Goal: Information Seeking & Learning: Learn about a topic

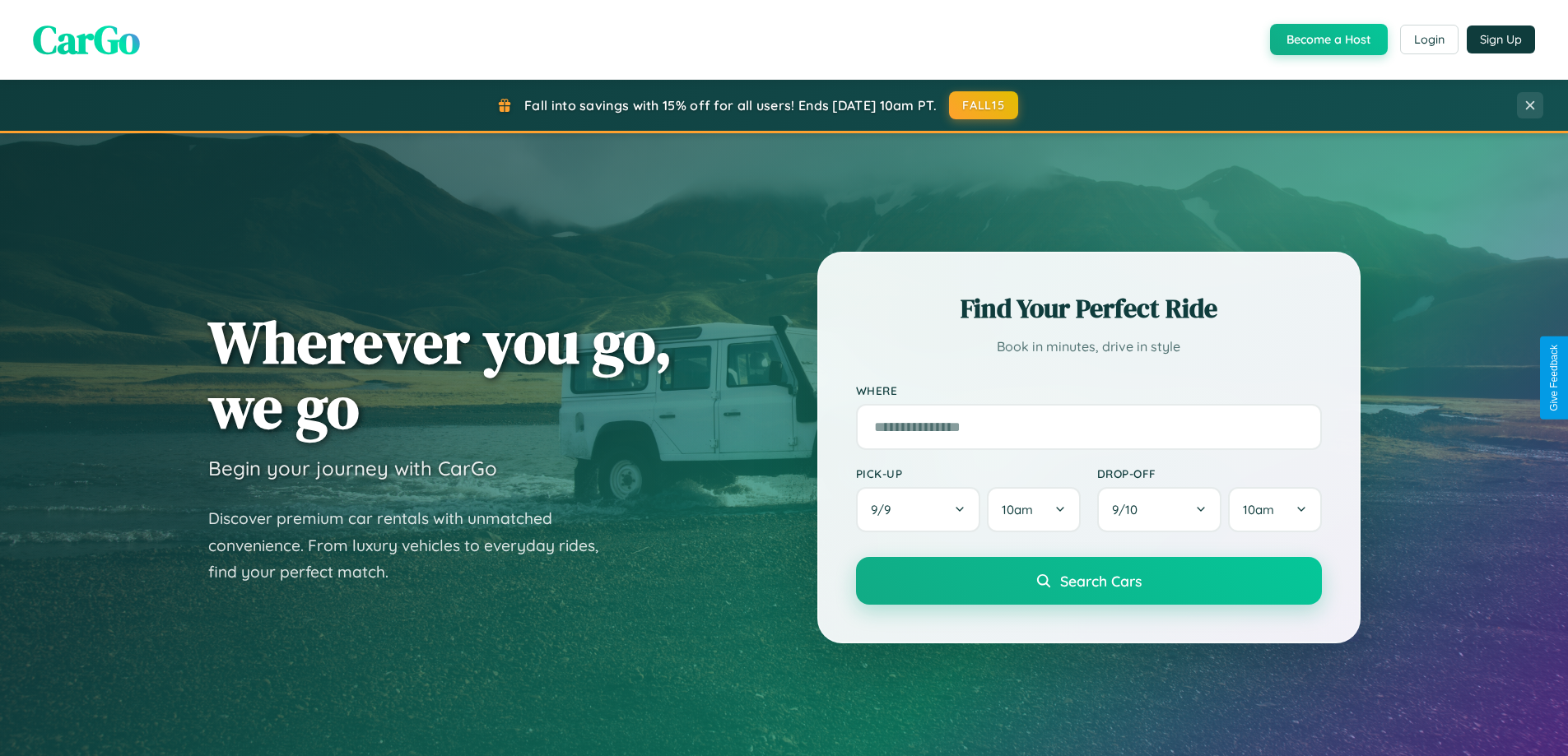
scroll to position [3167, 0]
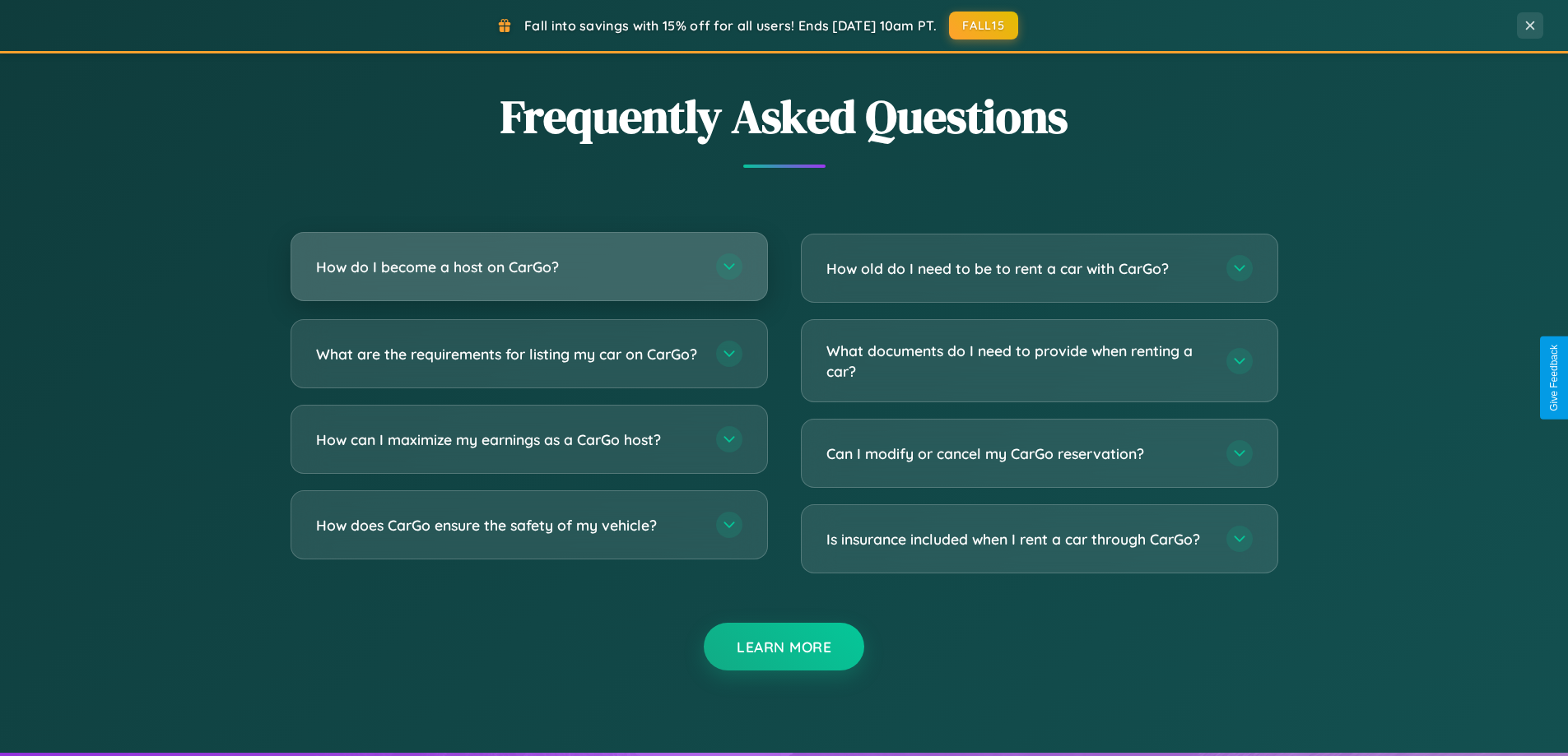
click at [529, 267] on h3 "How do I become a host on CarGo?" at bounding box center [507, 267] width 383 height 21
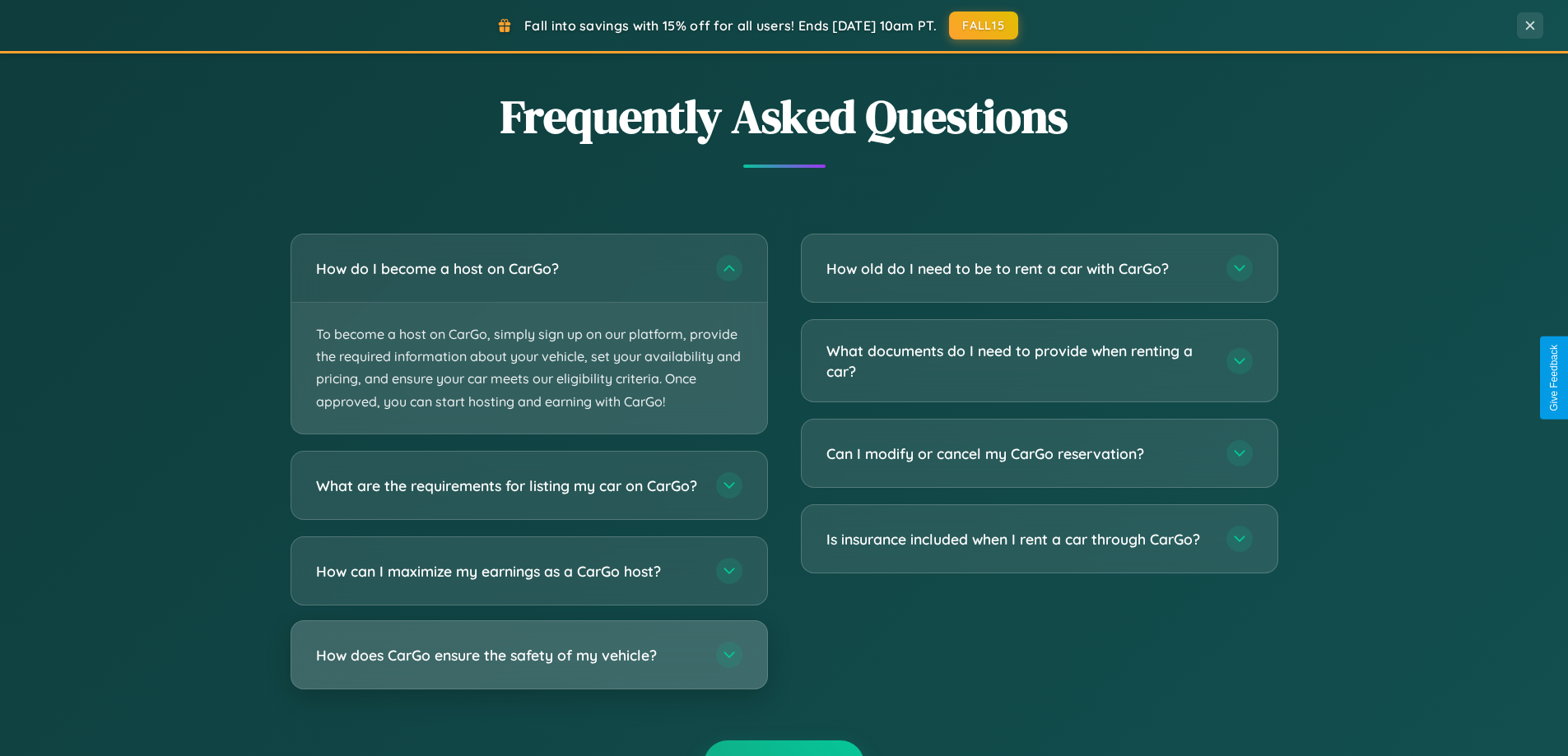
click at [529, 665] on h3 "How does CarGo ensure the safety of my vehicle?" at bounding box center [507, 654] width 383 height 21
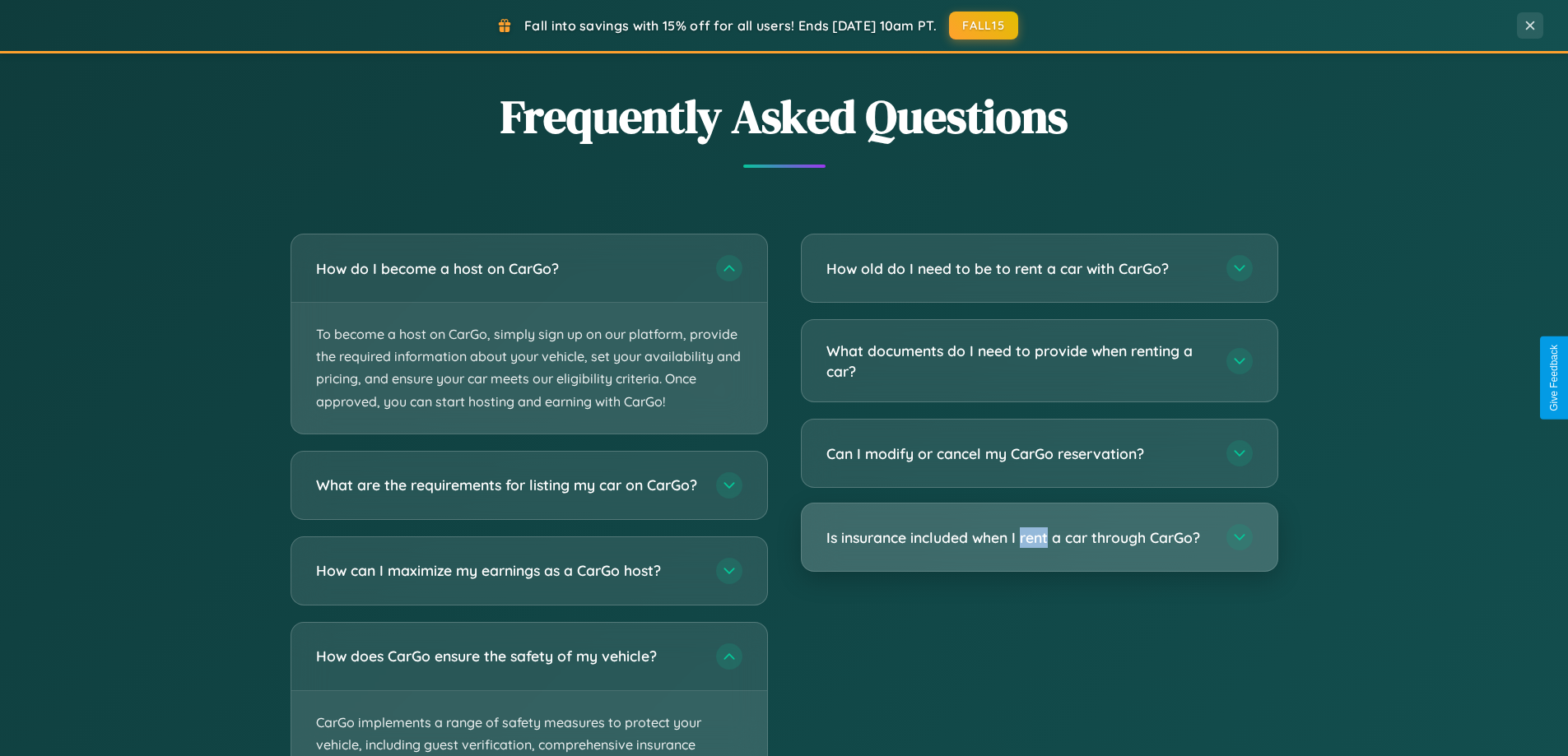
click at [1038, 537] on h3 "Is insurance included when I rent a car through CarGo?" at bounding box center [1017, 538] width 383 height 21
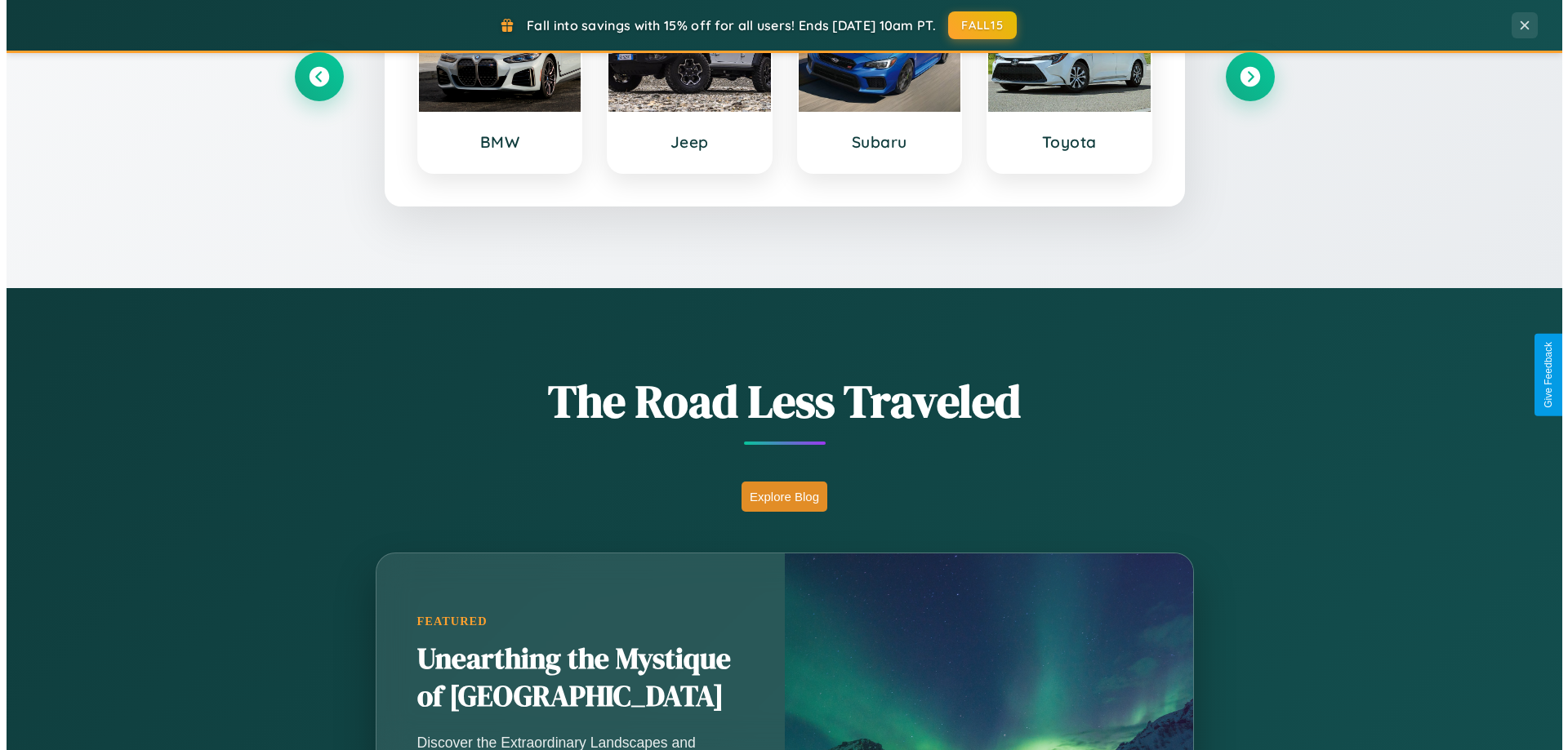
scroll to position [0, 0]
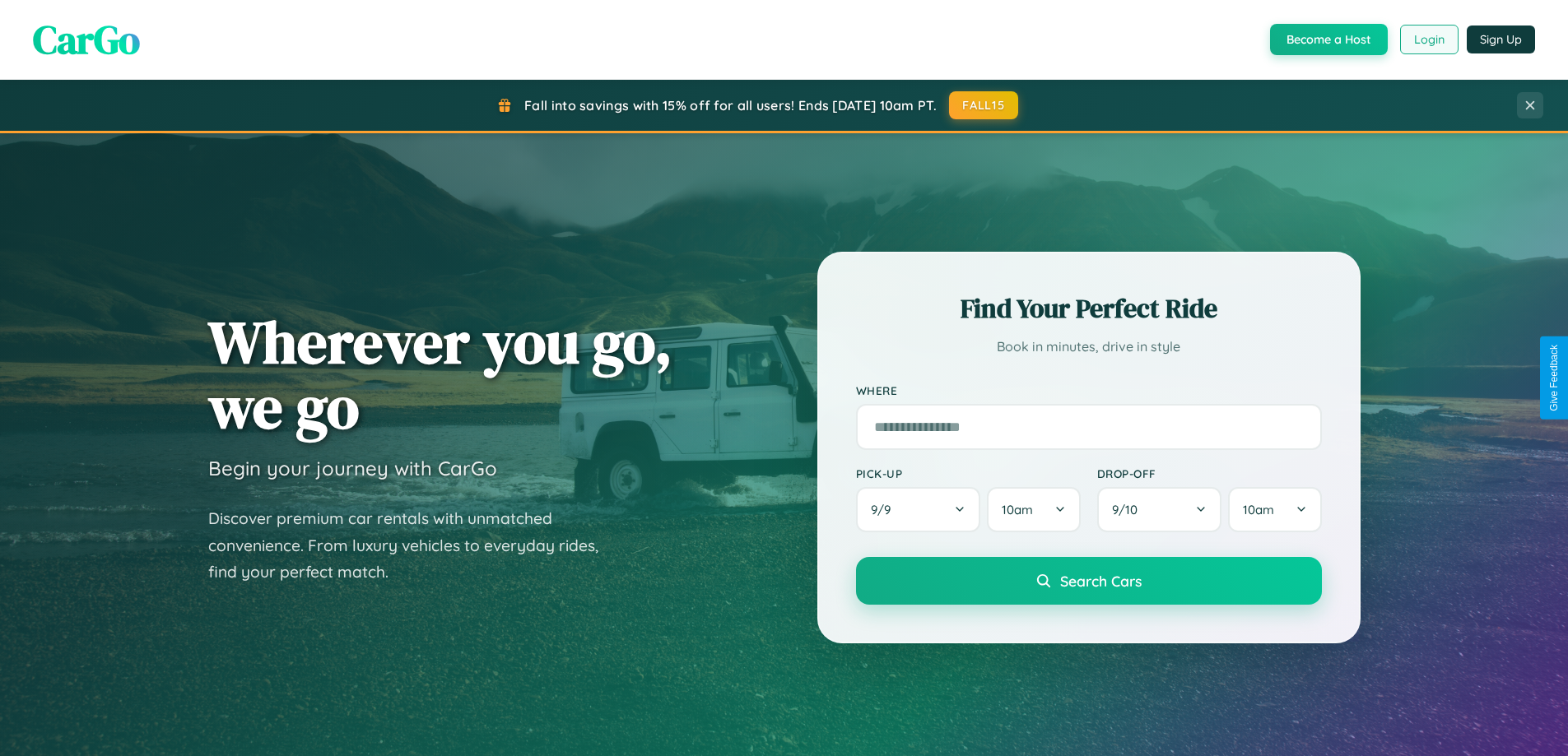
click at [1428, 39] on button "Login" at bounding box center [1429, 39] width 59 height 30
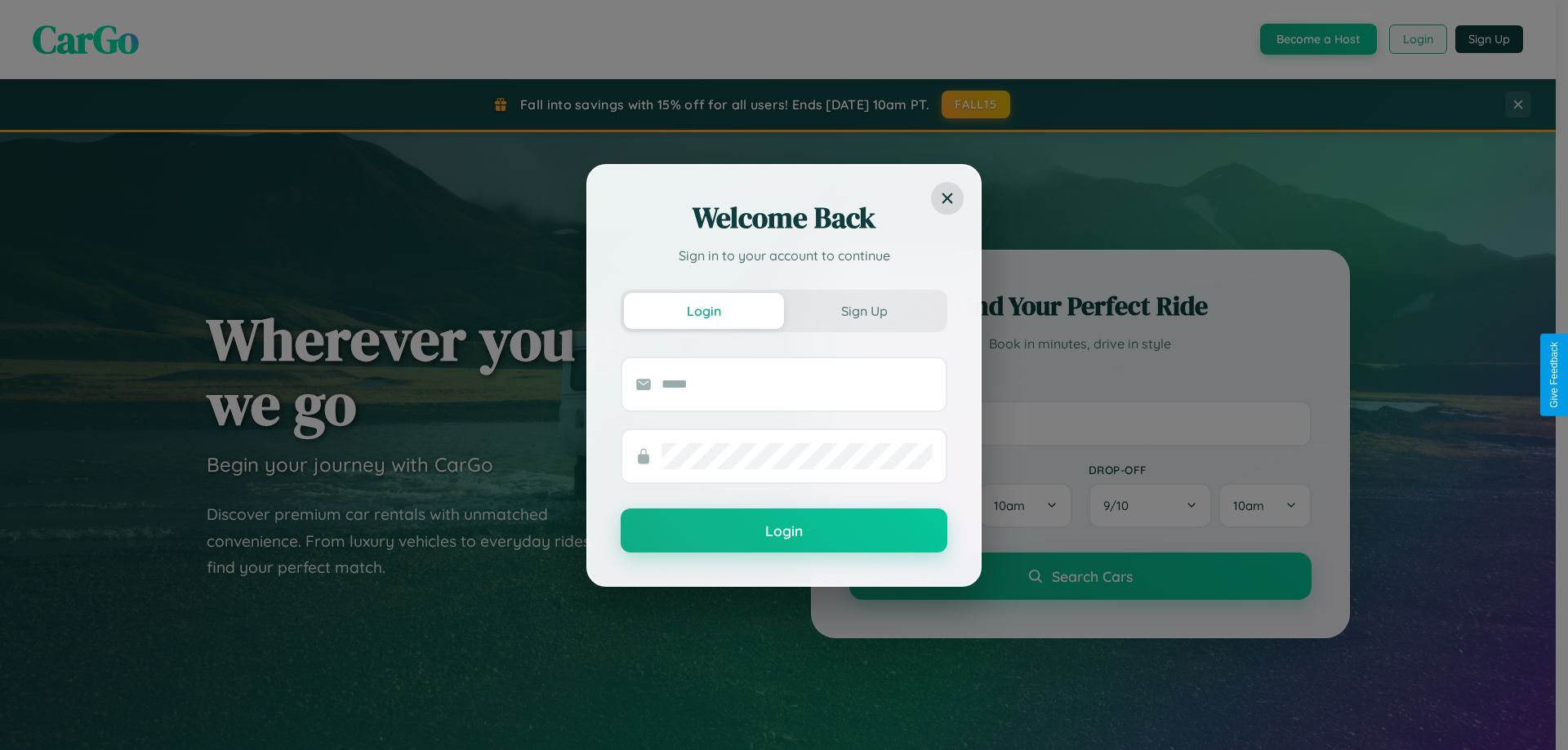
scroll to position [48, 0]
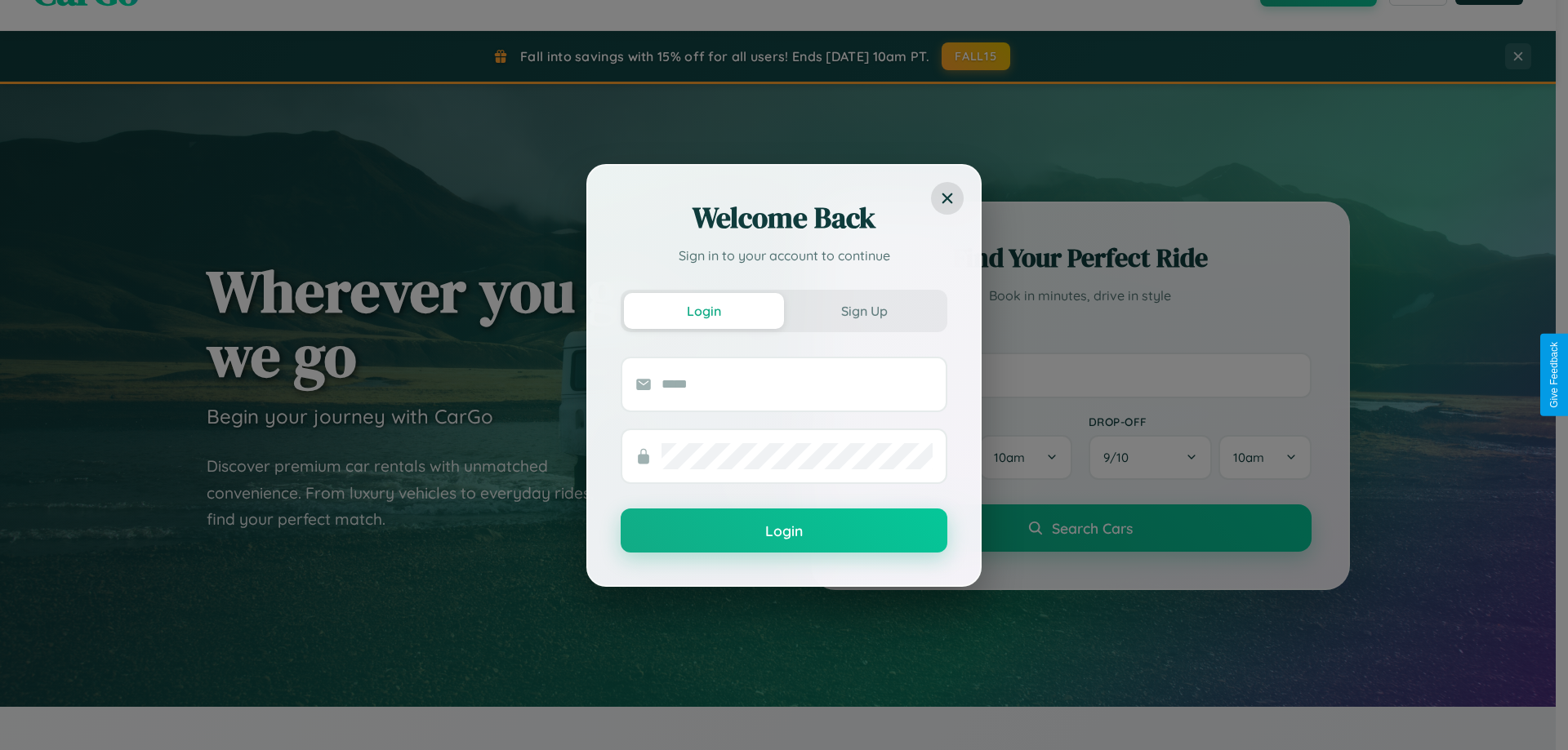
click at [1080, 375] on div "Welcome Back Sign in to your account to continue Login Sign Up Login" at bounding box center [784, 375] width 1568 height 750
